Goal: Task Accomplishment & Management: Manage account settings

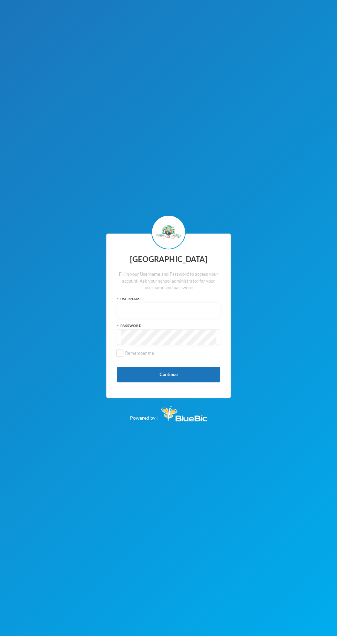
click at [204, 313] on input "text" at bounding box center [168, 310] width 95 height 15
type input "Glh25cs01"
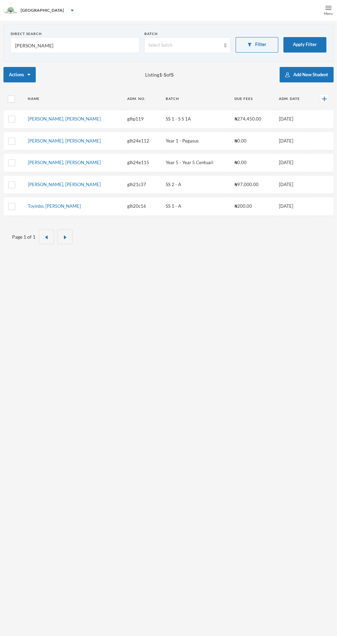
click at [325, 12] on div "Menu" at bounding box center [328, 13] width 9 height 5
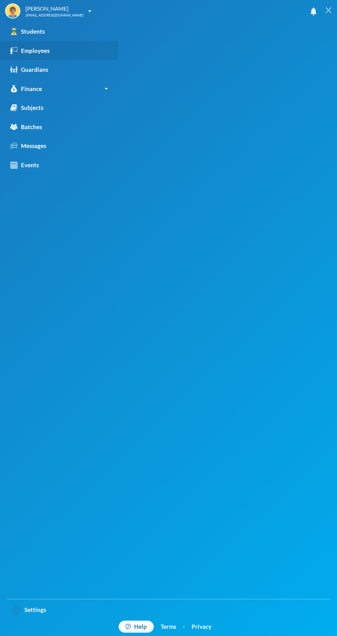
click at [47, 52] on div "Employees" at bounding box center [29, 50] width 39 height 9
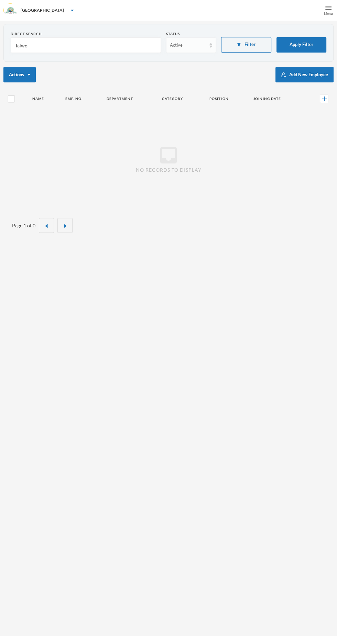
click at [190, 48] on div "Active" at bounding box center [188, 45] width 36 height 7
click at [124, 45] on input "Taiwo" at bounding box center [85, 45] width 143 height 15
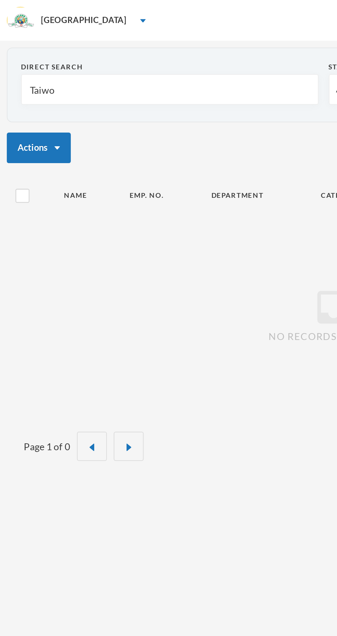
type input "Taiw"
type input "Tai"
type input "Ta"
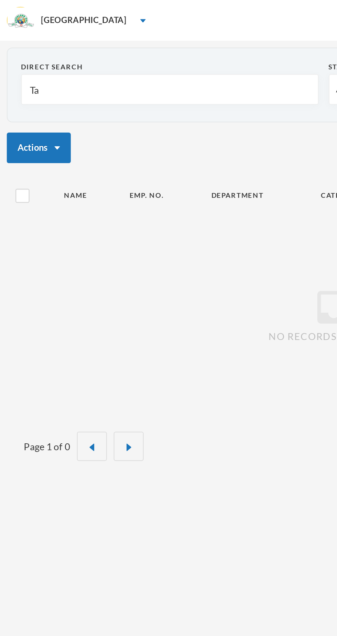
type input "Ta"
type input "T"
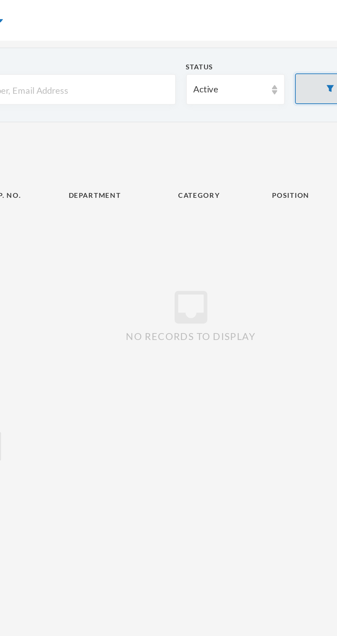
click at [229, 45] on button "Filter" at bounding box center [246, 44] width 50 height 15
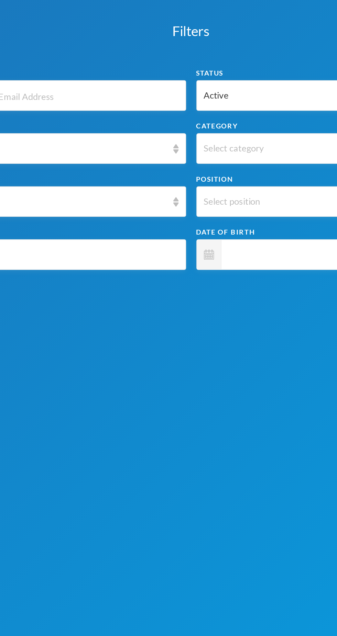
click at [146, 49] on input "text" at bounding box center [84, 48] width 155 height 15
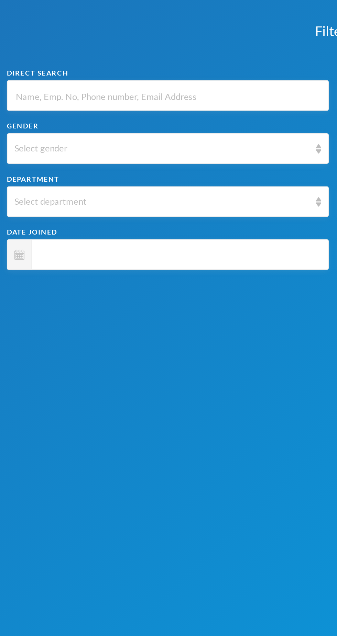
click at [121, 47] on input "text" at bounding box center [84, 48] width 155 height 15
type input "O"
type input "Om"
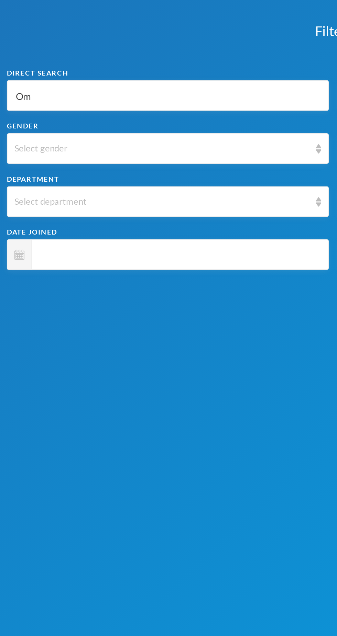
type input "Omo"
type input "Omot"
type input "Omoto"
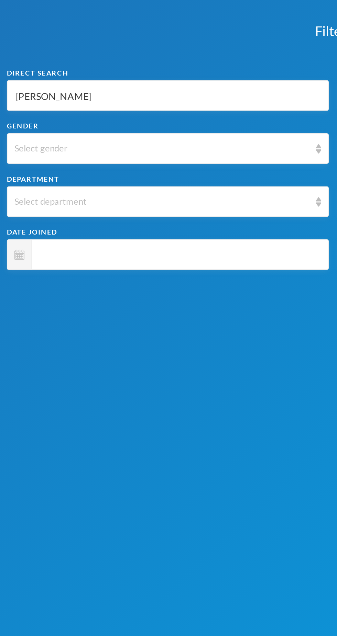
type input "Omoto"
type input "Omotos"
type input "Omotoso"
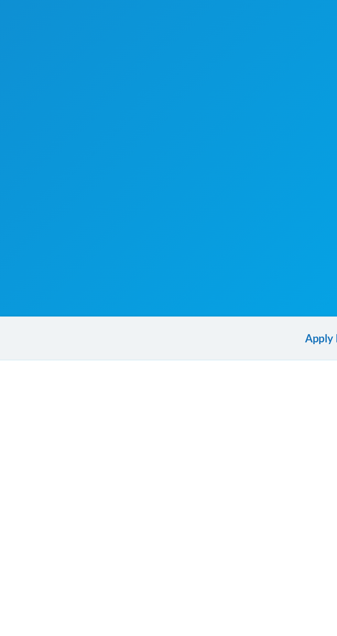
scroll to position [21, 0]
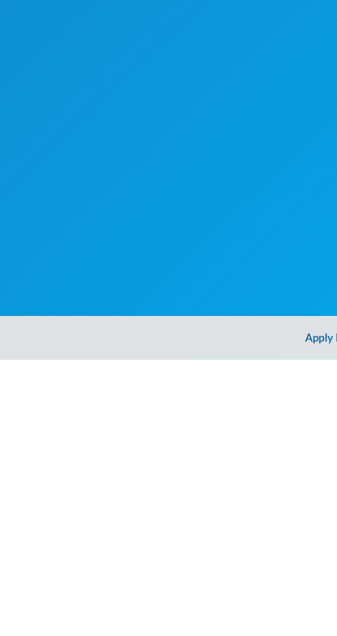
type input "Omotoso"
click at [158, 627] on button "Apply Filter" at bounding box center [168, 625] width 337 height 22
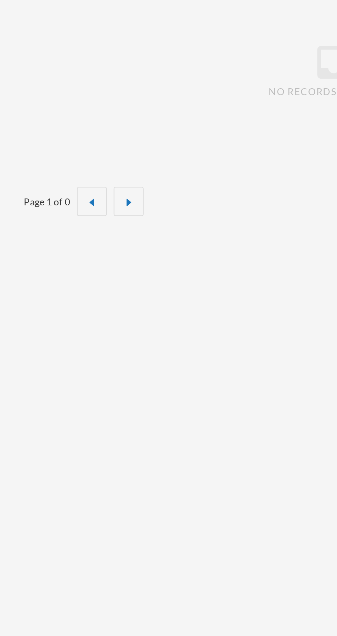
scroll to position [0, 0]
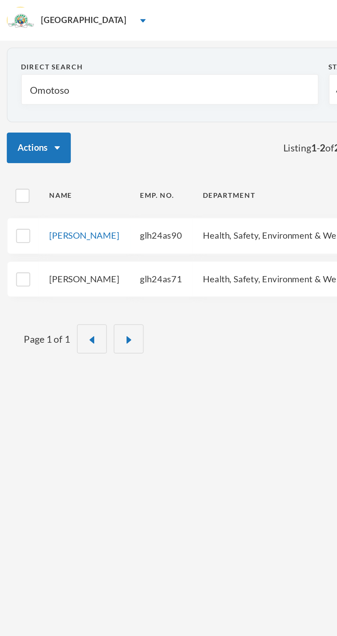
click at [48, 144] on link "Omotosho, Jelilat O." at bounding box center [42, 140] width 35 height 5
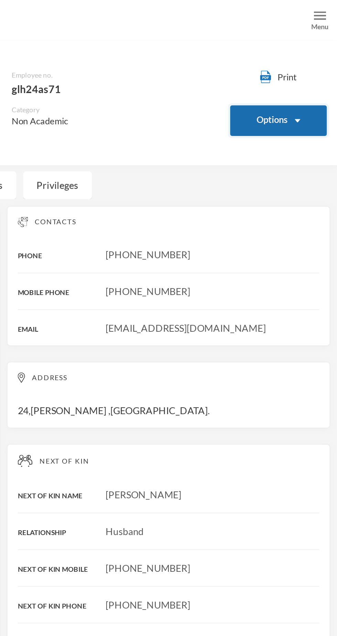
click at [312, 57] on button "Options" at bounding box center [307, 60] width 49 height 15
click at [322, 64] on button "Options" at bounding box center [307, 60] width 49 height 15
click at [313, 60] on button "Options" at bounding box center [307, 60] width 49 height 15
click at [305, 56] on button "Options" at bounding box center [307, 60] width 49 height 15
click at [313, 129] on div "[PHONE_NUMBER]" at bounding box center [252, 128] width 152 height 7
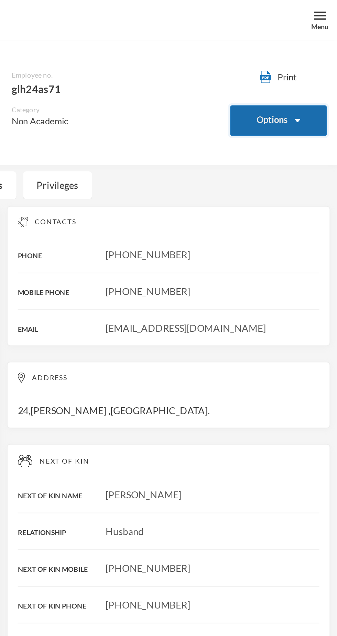
click at [313, 63] on button "Options" at bounding box center [307, 60] width 49 height 15
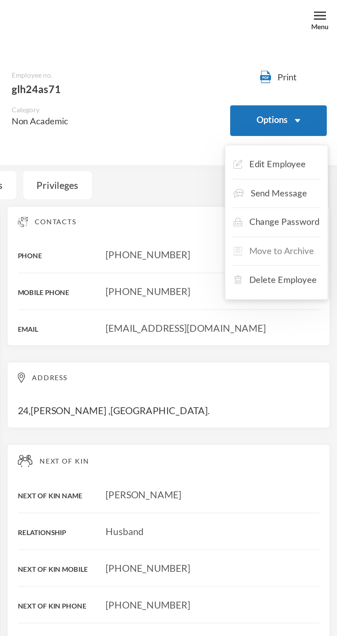
click at [315, 128] on button "Move to Archive" at bounding box center [305, 127] width 42 height 12
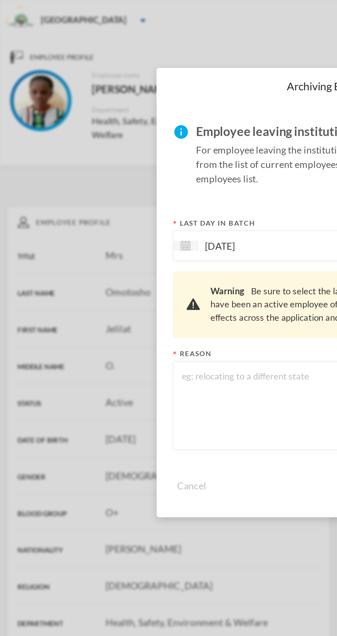
click at [117, 202] on textarea at bounding box center [168, 204] width 155 height 37
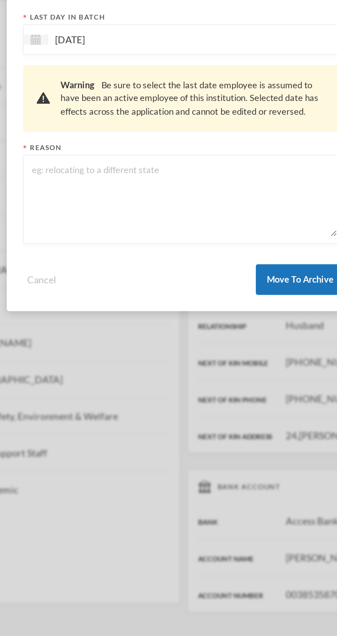
type textarea "T"
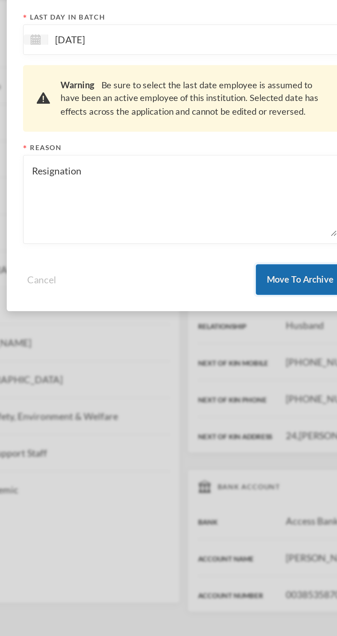
type textarea "Resignation"
click at [227, 242] on button "Move To Archive" at bounding box center [227, 245] width 45 height 15
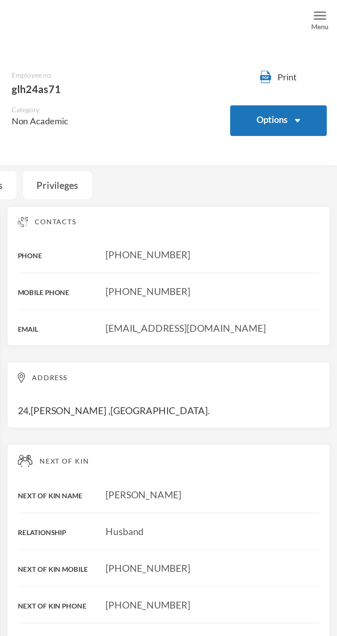
click at [326, 13] on div "Menu" at bounding box center [328, 13] width 9 height 5
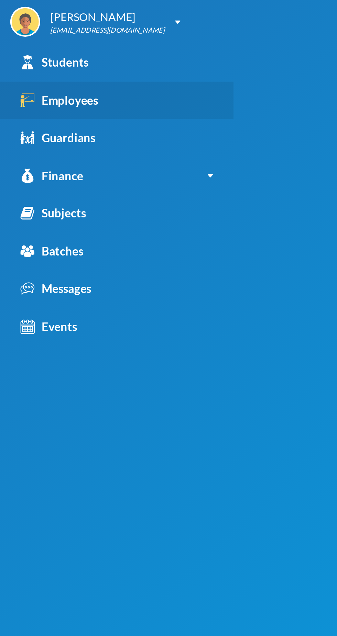
click at [46, 49] on div "Employees" at bounding box center [29, 50] width 39 height 9
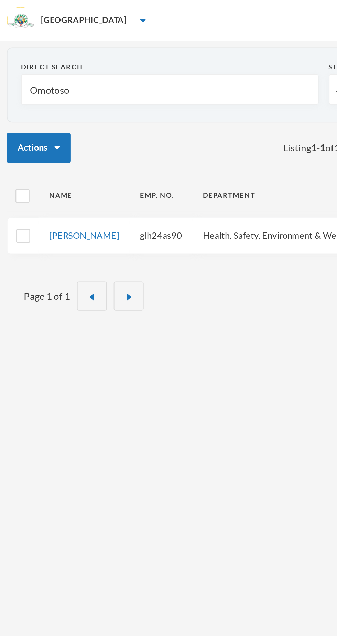
click at [111, 44] on input "Omotoso" at bounding box center [85, 45] width 143 height 15
type input "Omotos"
type input "Omoto"
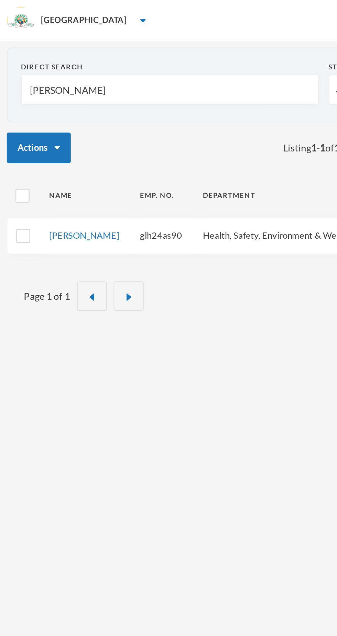
type input "Omot"
type input "Omo"
type input "Om"
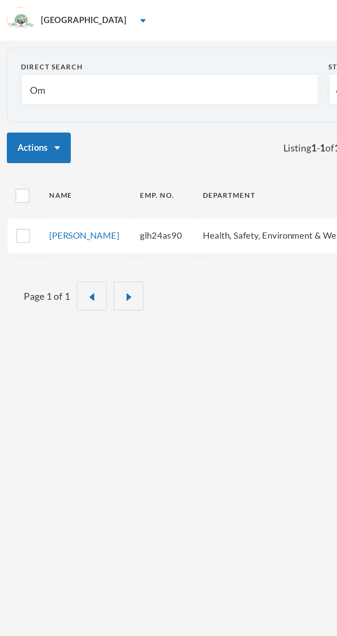
type input "Om"
type input "O"
type input "E"
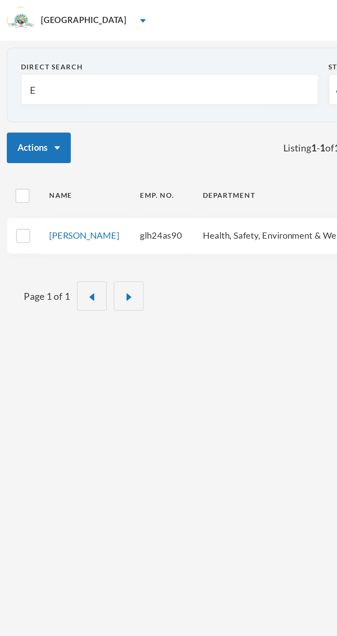
type input "En"
type input "Ene"
type input "Eneb"
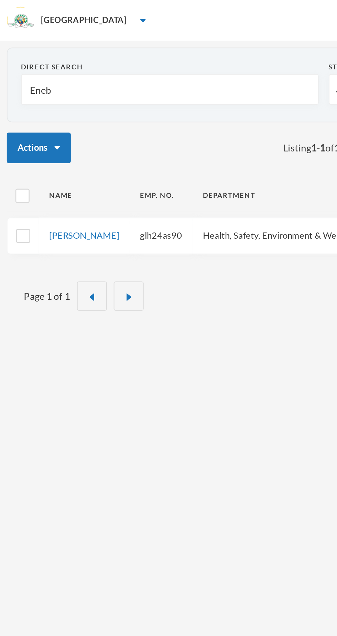
type input "Eneb"
type input "Enebe"
type input "Enebel"
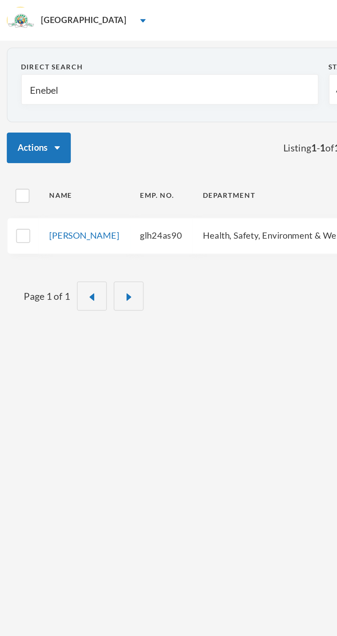
type input "Enebeli"
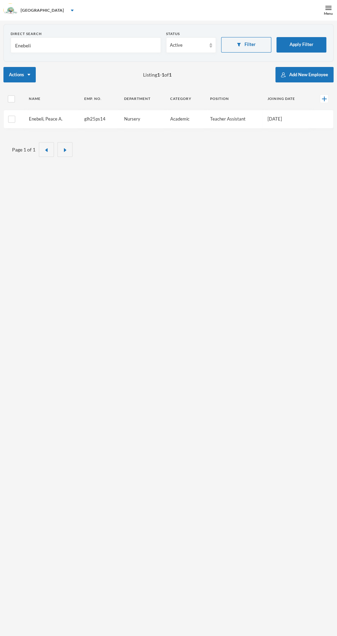
click at [57, 117] on link "Enebeli, Peace A." at bounding box center [46, 118] width 34 height 5
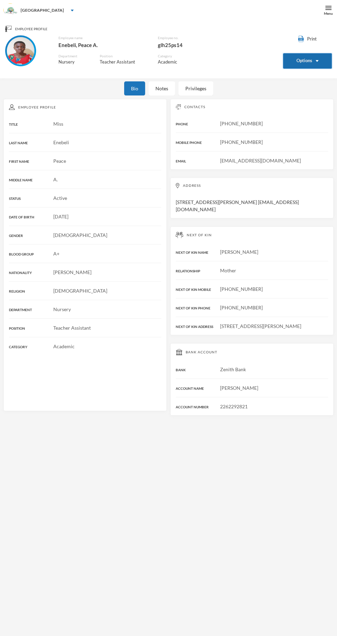
click at [305, 63] on button "Options" at bounding box center [307, 60] width 49 height 15
click at [316, 61] on img "button" at bounding box center [316, 61] width 3 height 2
click at [305, 61] on button "Options" at bounding box center [307, 60] width 49 height 15
click at [318, 127] on button "Move to Archive" at bounding box center [309, 127] width 42 height 12
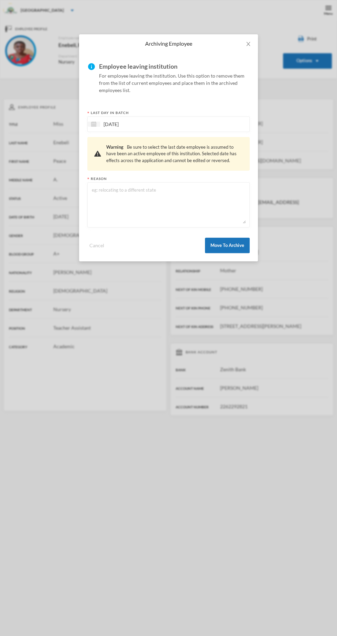
click at [163, 191] on textarea at bounding box center [168, 204] width 155 height 37
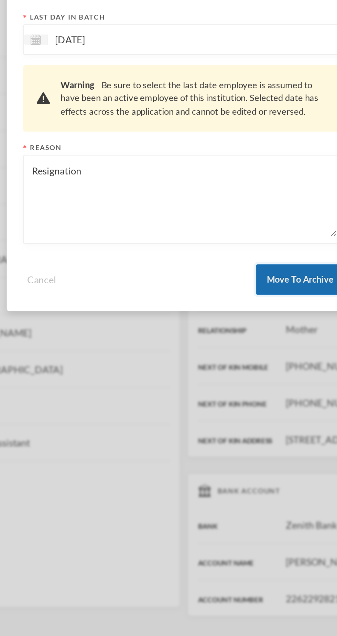
type textarea "Resignation"
click at [234, 246] on button "Move To Archive" at bounding box center [227, 245] width 45 height 15
